Goal: Task Accomplishment & Management: Manage account settings

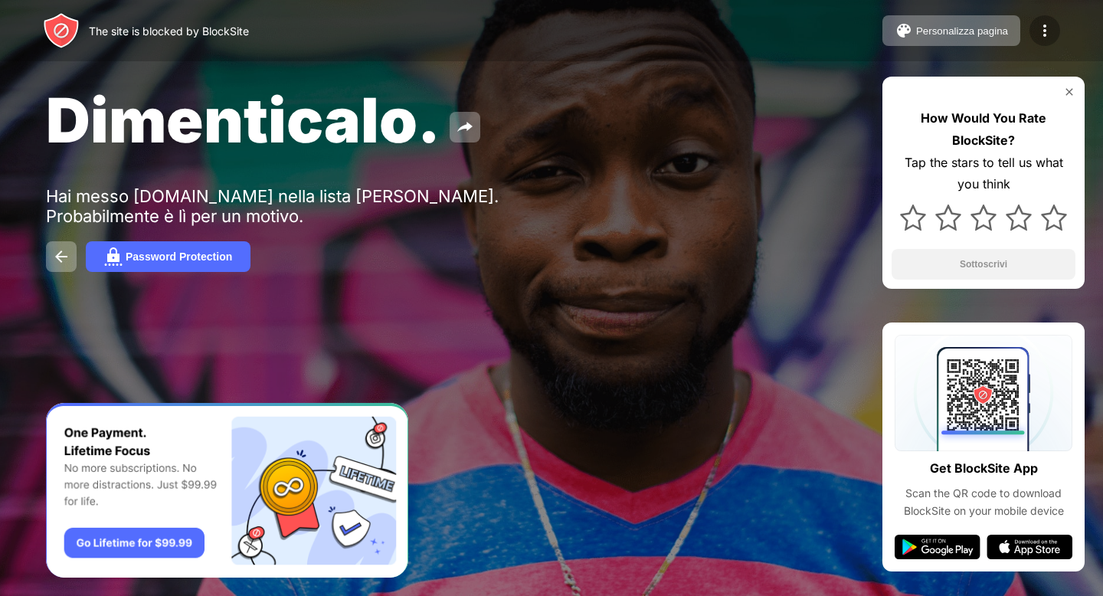
click at [1039, 36] on img at bounding box center [1045, 30] width 18 height 18
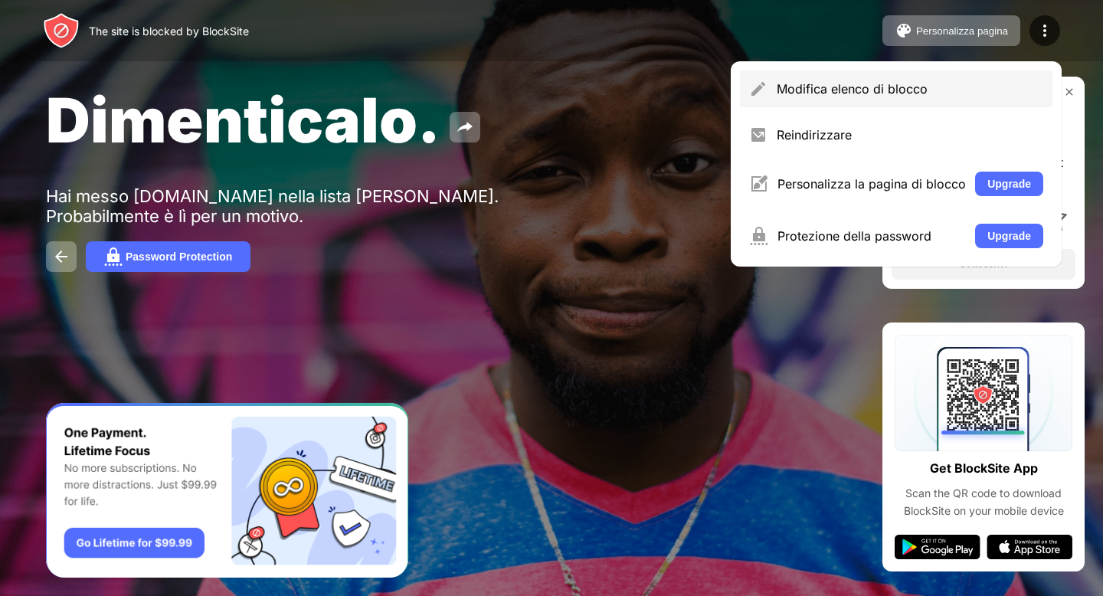
click at [835, 105] on div "Modifica elenco di blocco" at bounding box center [896, 88] width 313 height 37
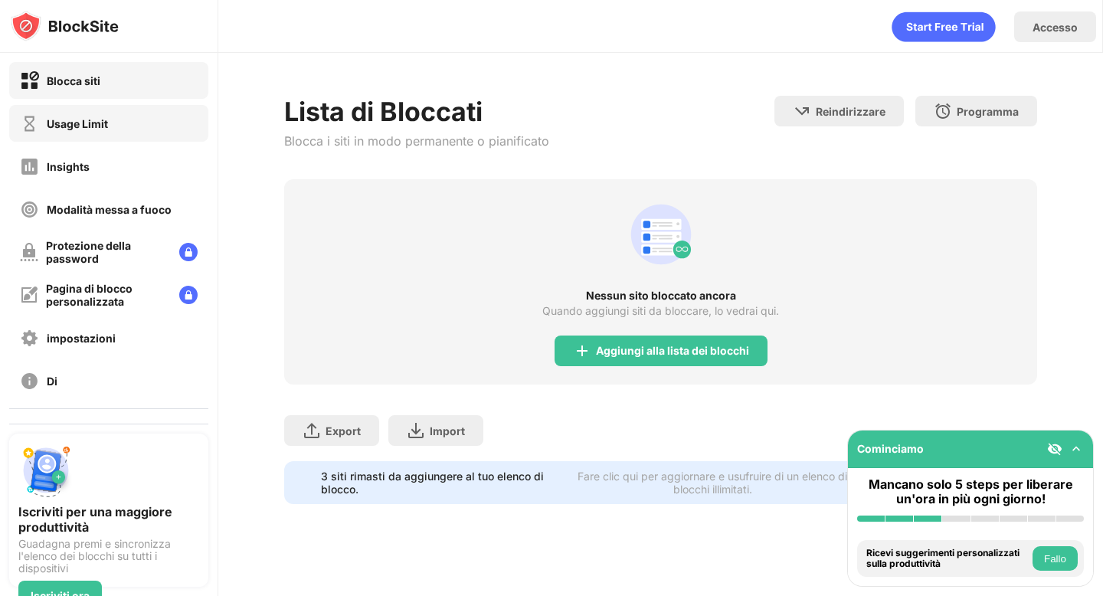
click at [122, 123] on div "Usage Limit" at bounding box center [108, 123] width 199 height 37
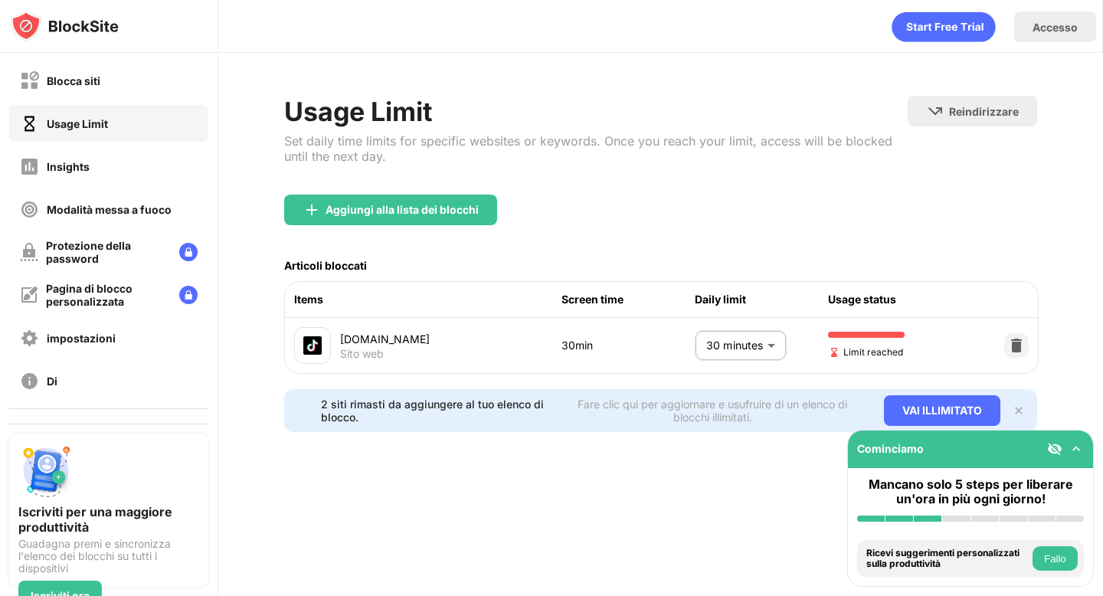
click at [732, 358] on body "Blocca siti Usage Limit Insights Modalità messa a fuoco Protezione della passwo…" at bounding box center [551, 298] width 1103 height 596
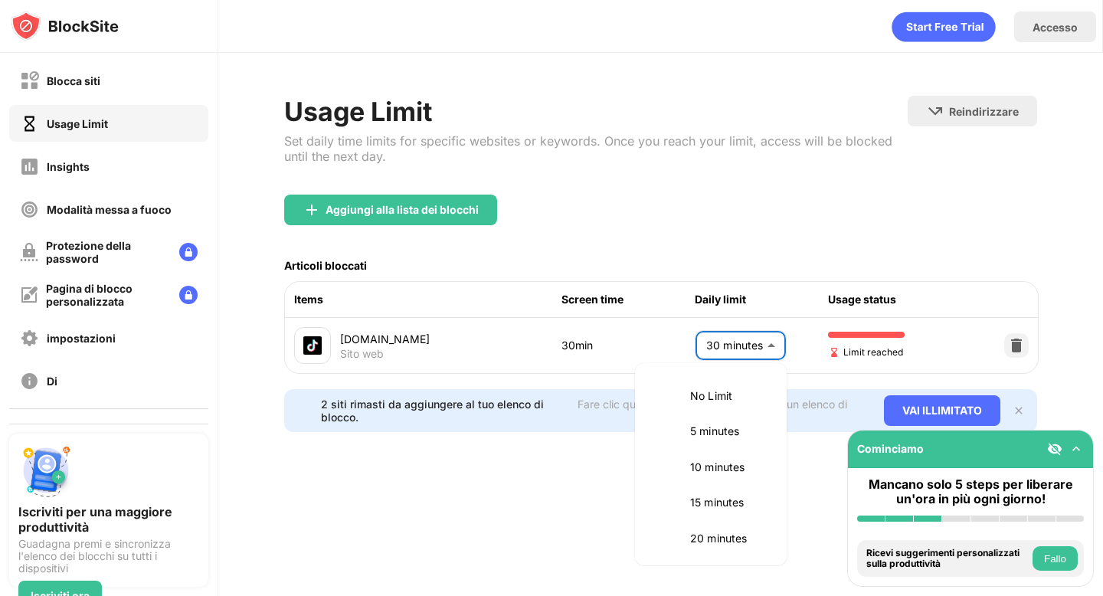
scroll to position [145, 0]
click at [697, 490] on li "35 minutes" at bounding box center [710, 500] width 133 height 35
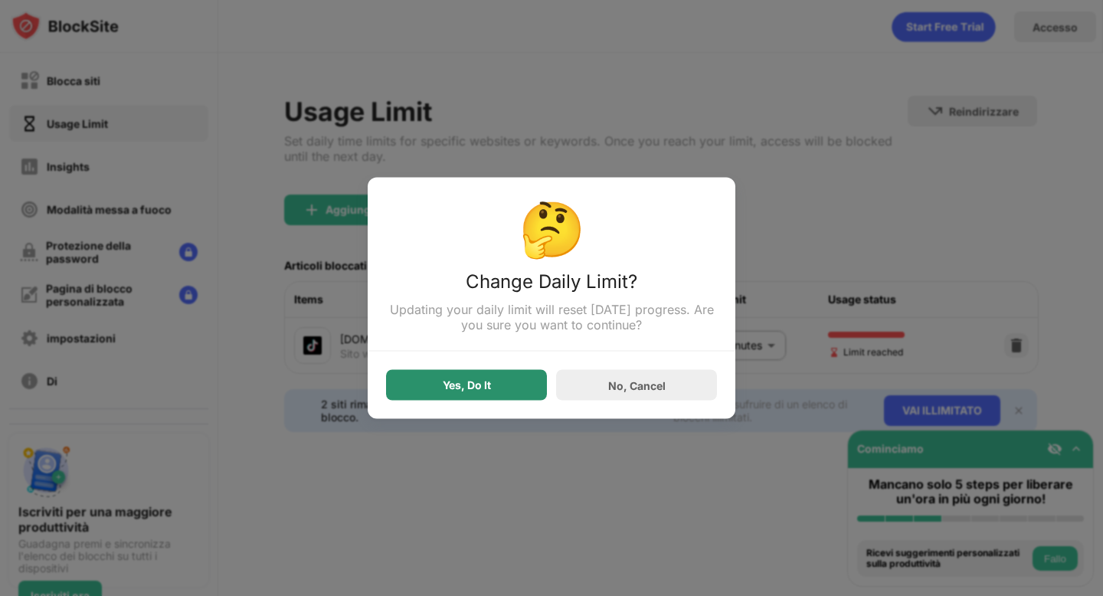
click at [515, 395] on div "Yes, Do It" at bounding box center [466, 385] width 161 height 31
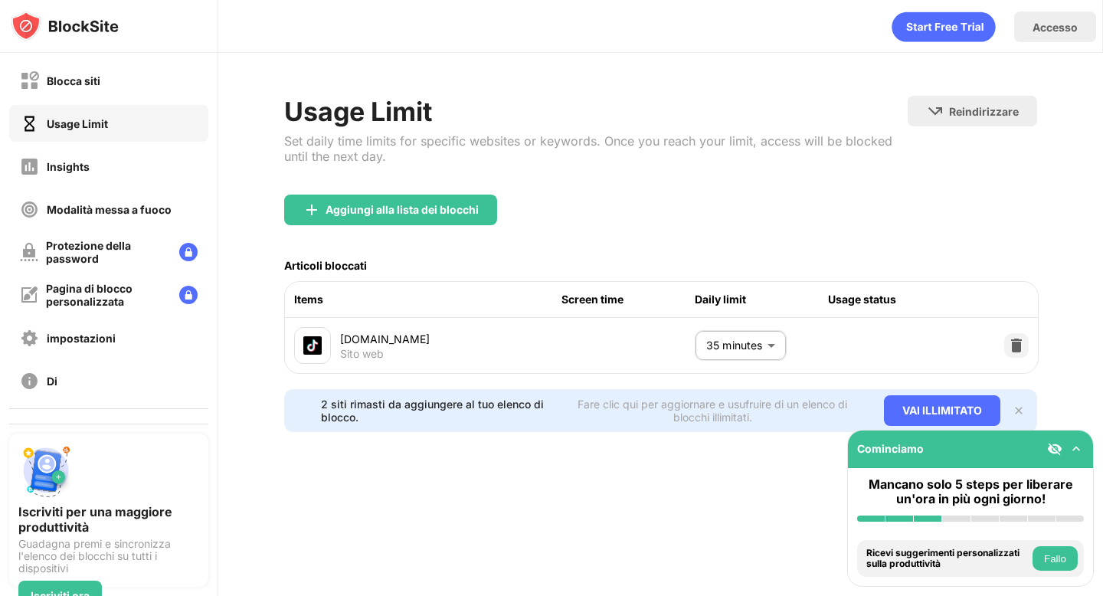
click at [766, 342] on body "Blocca siti Usage Limit Insights Modalità messa a fuoco Protezione della passwo…" at bounding box center [551, 298] width 1103 height 596
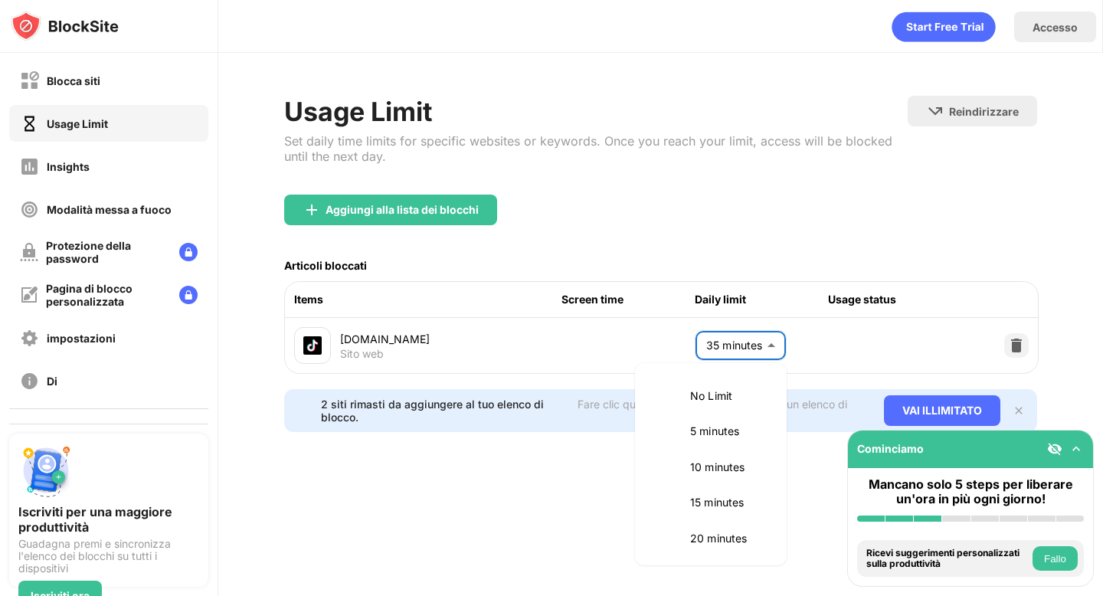
scroll to position [181, 0]
click at [706, 427] on p "30 minutes" at bounding box center [729, 428] width 78 height 17
type input "**"
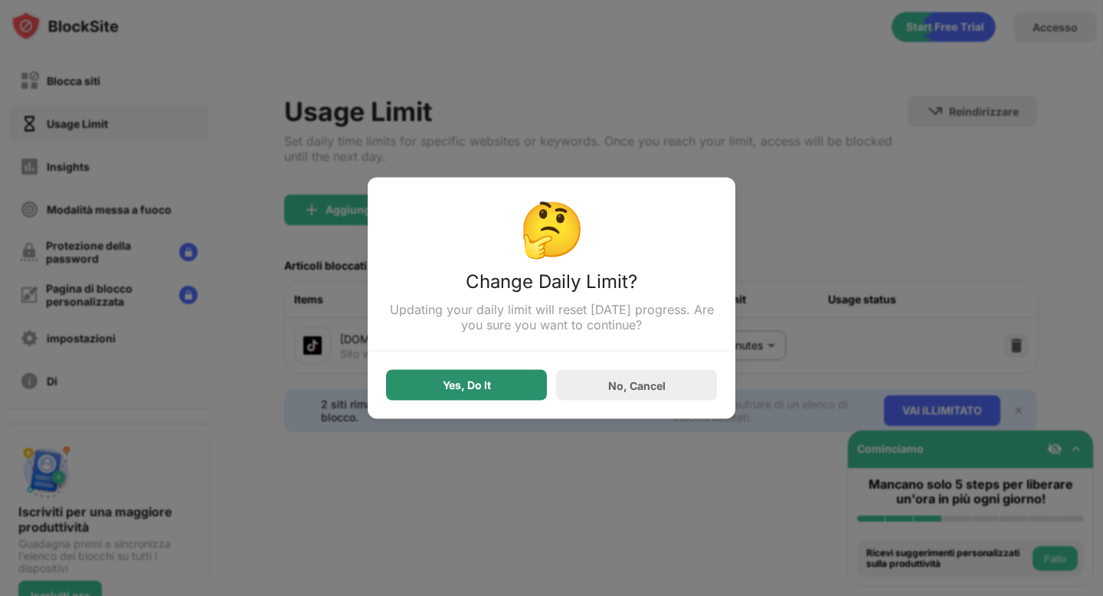
click at [494, 384] on div "Yes, Do It" at bounding box center [466, 385] width 161 height 31
